Goal: Browse casually

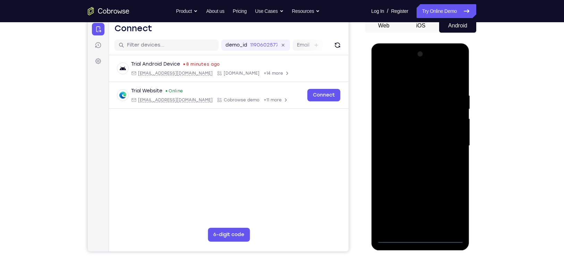
click at [418, 240] on div at bounding box center [420, 146] width 87 height 194
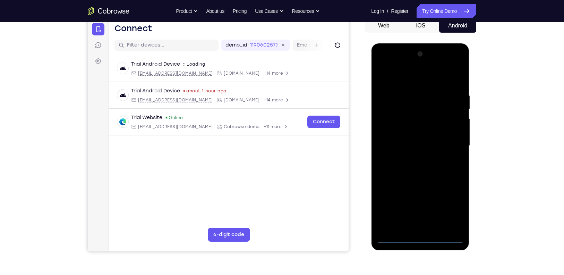
click at [448, 211] on div at bounding box center [420, 146] width 87 height 194
click at [413, 79] on div at bounding box center [420, 146] width 87 height 194
click at [448, 146] on div at bounding box center [420, 146] width 87 height 194
click at [413, 158] on div at bounding box center [420, 146] width 87 height 194
click at [412, 145] on div at bounding box center [420, 146] width 87 height 194
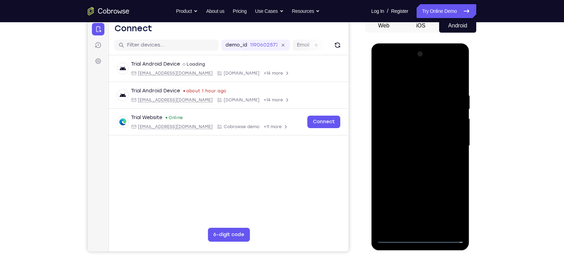
click at [410, 133] on div at bounding box center [420, 146] width 87 height 194
click at [425, 146] on div at bounding box center [420, 146] width 87 height 194
click at [428, 174] on div at bounding box center [420, 146] width 87 height 194
drag, startPoint x: 428, startPoint y: 78, endPoint x: 428, endPoint y: 56, distance: 21.9
click at [428, 56] on div at bounding box center [420, 146] width 87 height 194
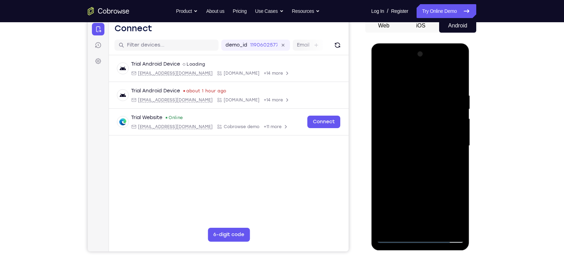
click at [438, 227] on div at bounding box center [420, 146] width 87 height 194
click at [417, 181] on div at bounding box center [420, 146] width 87 height 194
click at [423, 182] on div at bounding box center [420, 146] width 87 height 194
click at [381, 77] on div at bounding box center [420, 146] width 87 height 194
click at [422, 134] on div at bounding box center [420, 146] width 87 height 194
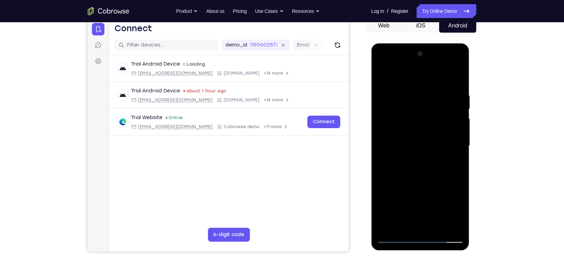
click at [381, 74] on div at bounding box center [420, 146] width 87 height 194
click at [411, 87] on div at bounding box center [420, 146] width 87 height 194
click at [461, 118] on div at bounding box center [420, 146] width 87 height 194
click at [456, 101] on div at bounding box center [420, 146] width 87 height 194
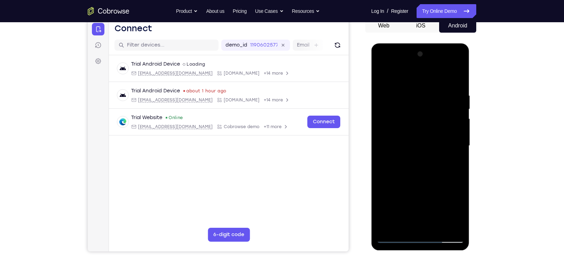
click at [456, 101] on div at bounding box center [420, 146] width 87 height 194
click at [458, 79] on div at bounding box center [420, 146] width 87 height 194
drag, startPoint x: 427, startPoint y: 126, endPoint x: 419, endPoint y: 84, distance: 43.1
click at [419, 84] on div at bounding box center [420, 146] width 87 height 194
drag, startPoint x: 426, startPoint y: 155, endPoint x: 409, endPoint y: 95, distance: 61.6
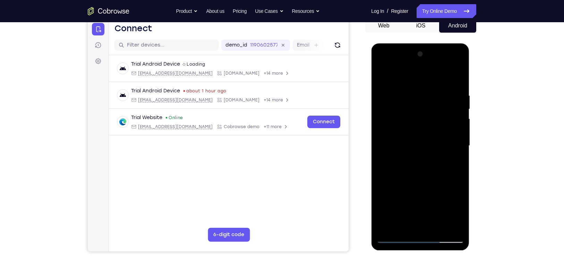
click at [409, 95] on div at bounding box center [420, 146] width 87 height 194
